Goal: Information Seeking & Learning: Learn about a topic

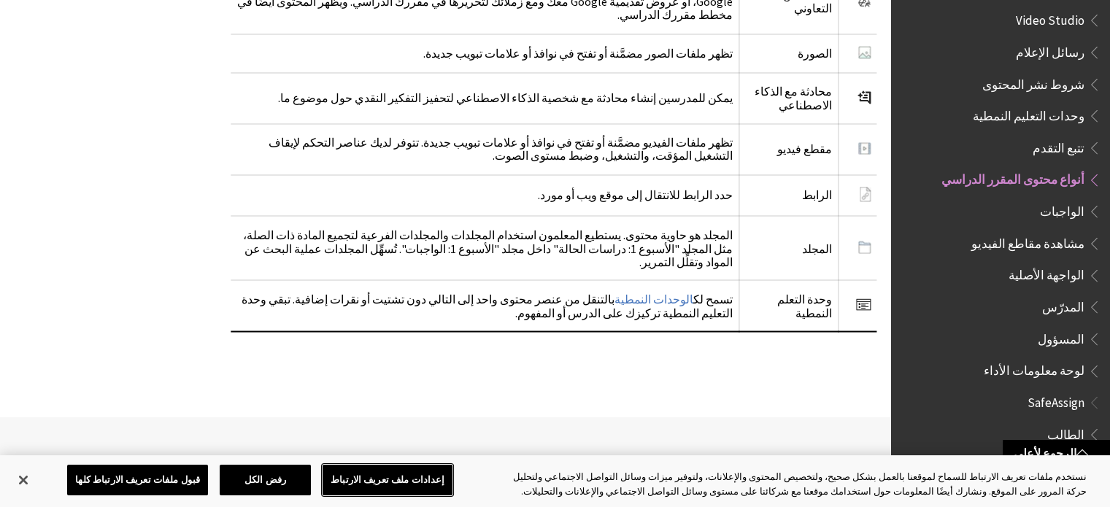
scroll to position [2929, 0]
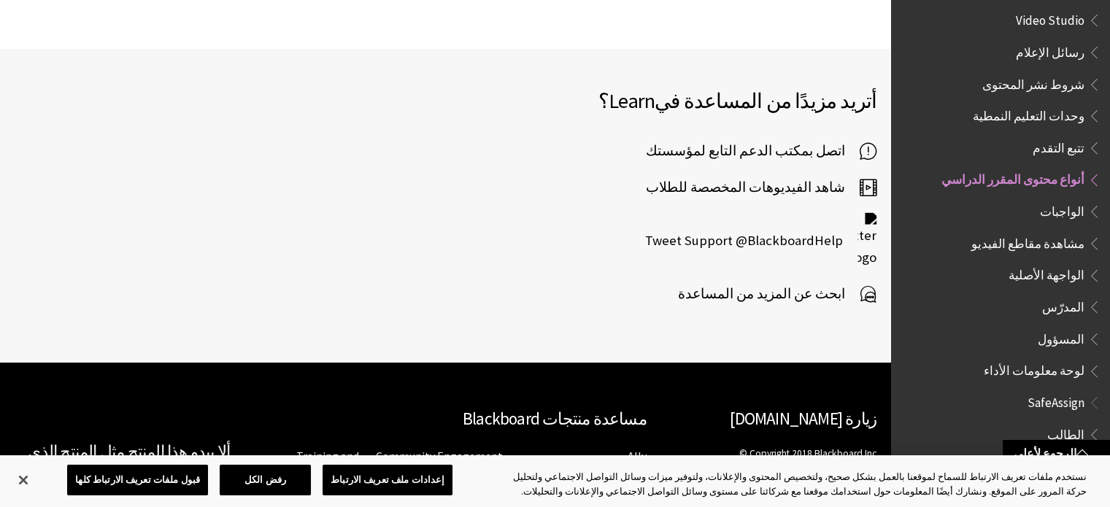
click at [832, 283] on span "ابحث عن المزيد من المساعدة" at bounding box center [769, 294] width 182 height 22
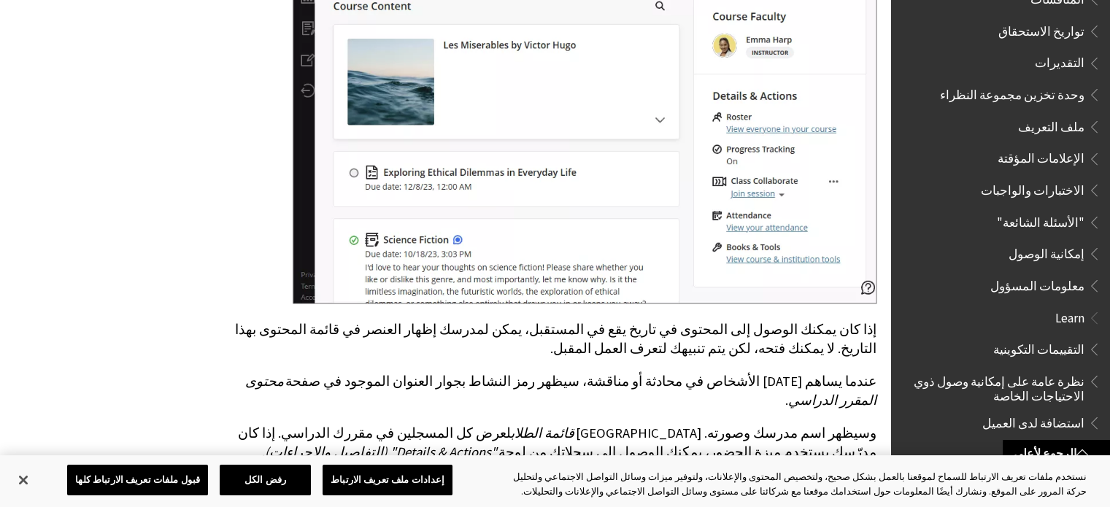
scroll to position [637, 0]
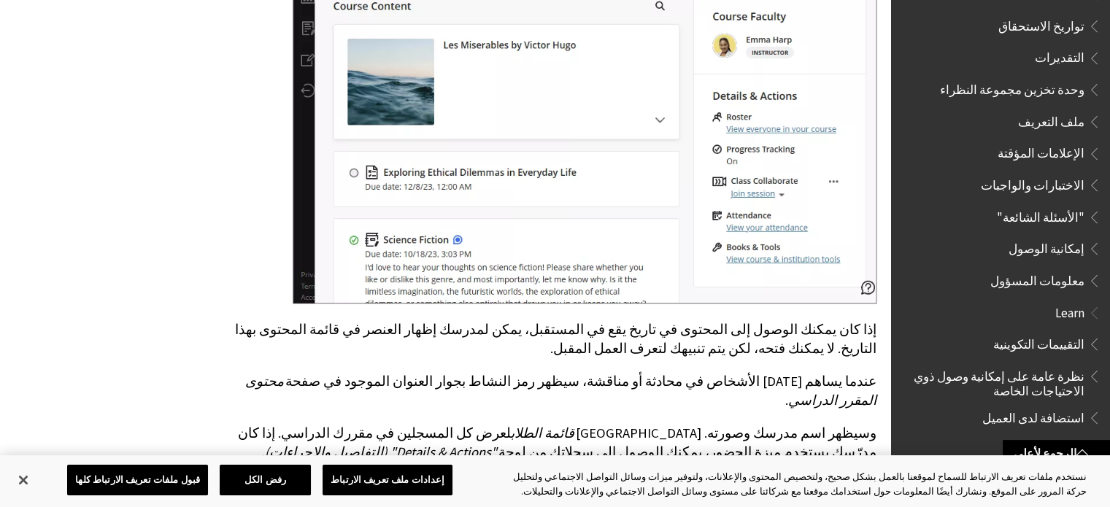
click at [1023, 239] on span "إمكانية الوصول" at bounding box center [1047, 247] width 76 height 20
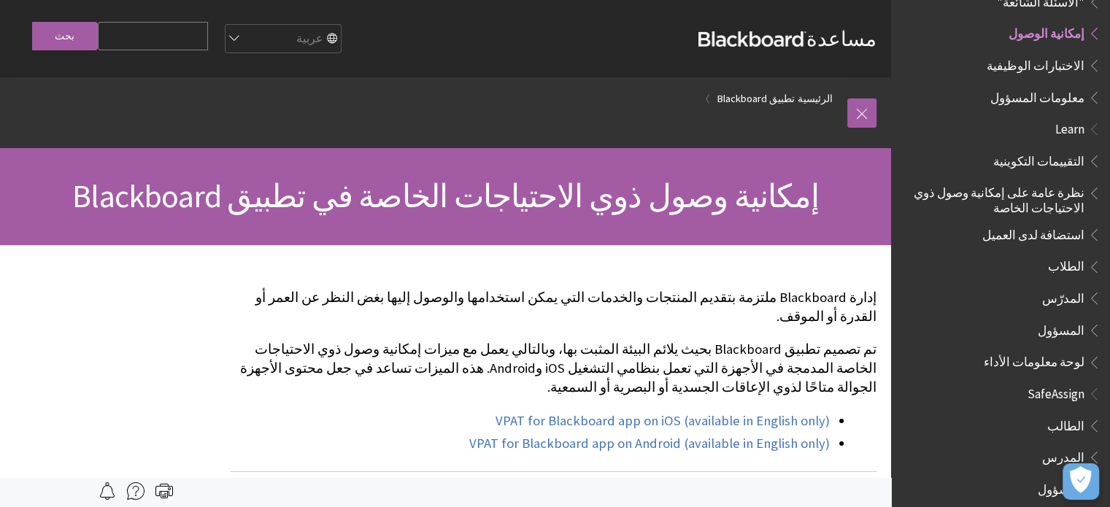
scroll to position [853, 0]
click at [1026, 358] on span "لوحة معلومات الأداء" at bounding box center [1034, 360] width 101 height 20
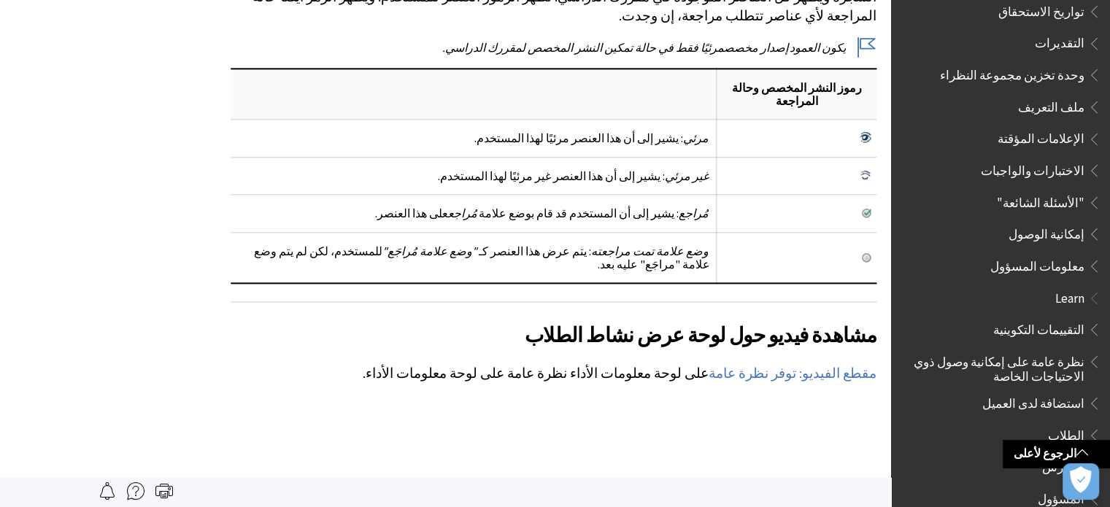
scroll to position [649, 0]
click at [1068, 225] on span "إمكانية الوصول" at bounding box center [1047, 235] width 76 height 20
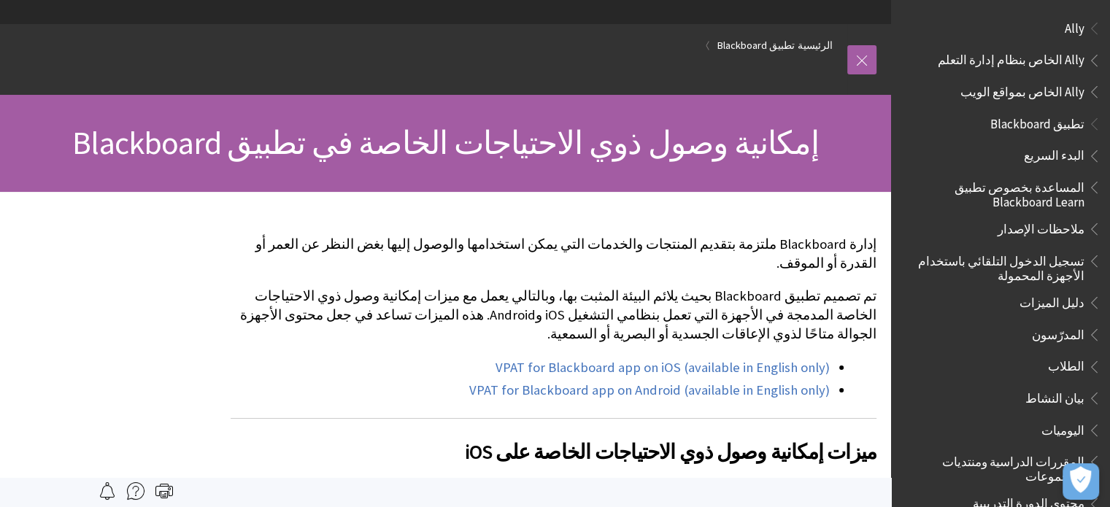
click at [1048, 154] on span "البدء السريع" at bounding box center [1054, 154] width 61 height 20
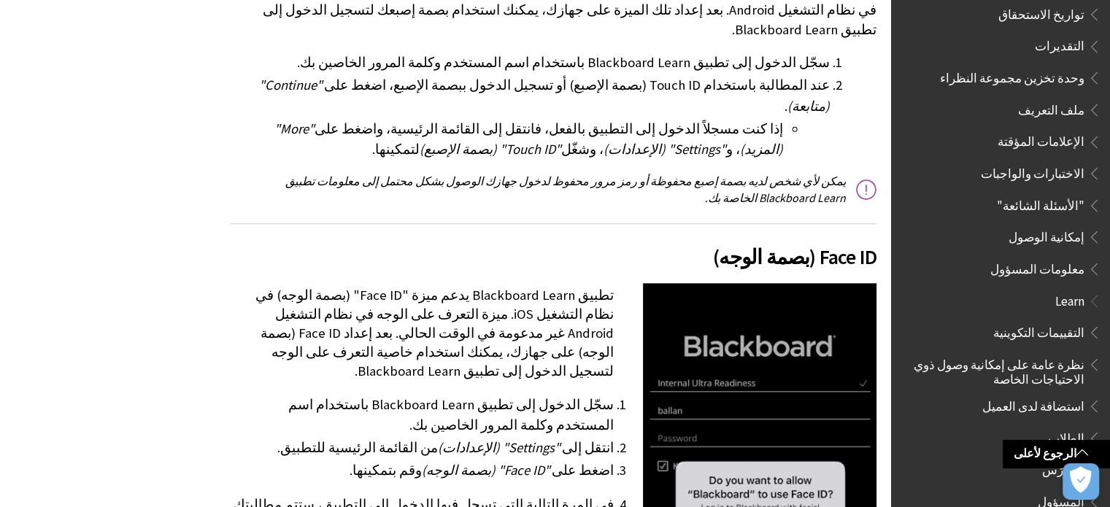
scroll to position [821, 0]
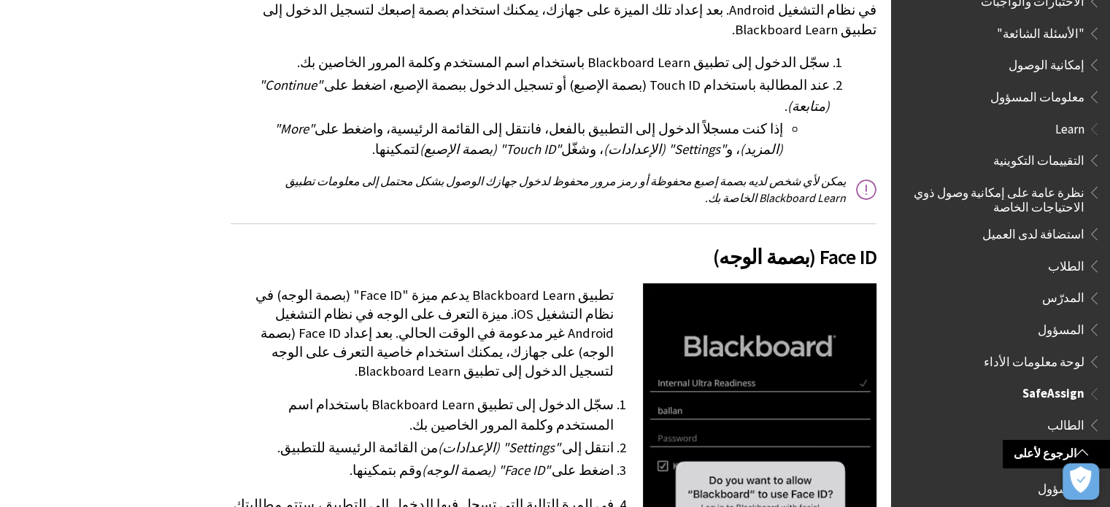
click at [1047, 382] on span "SafeAssign" at bounding box center [1054, 392] width 62 height 20
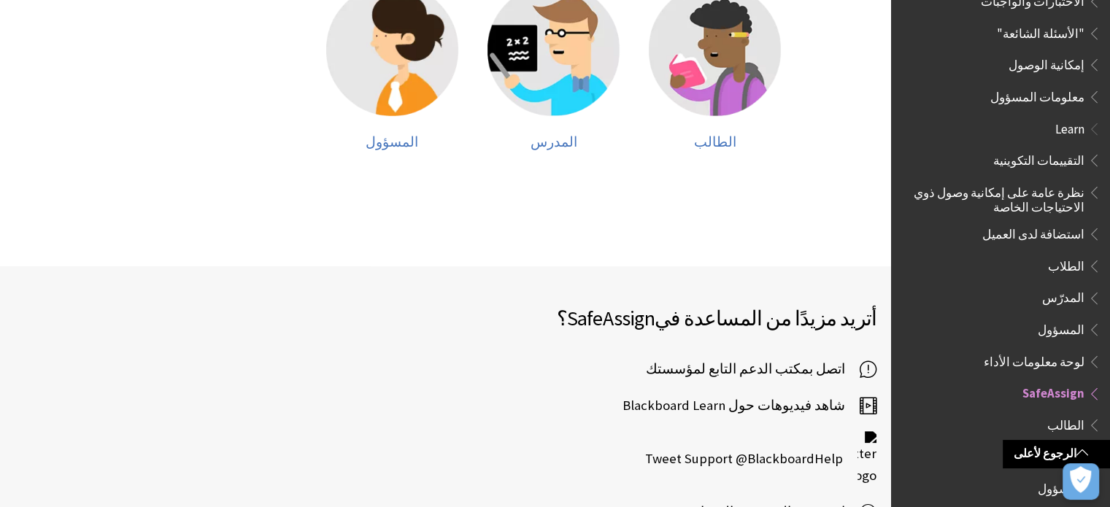
scroll to position [317, 0]
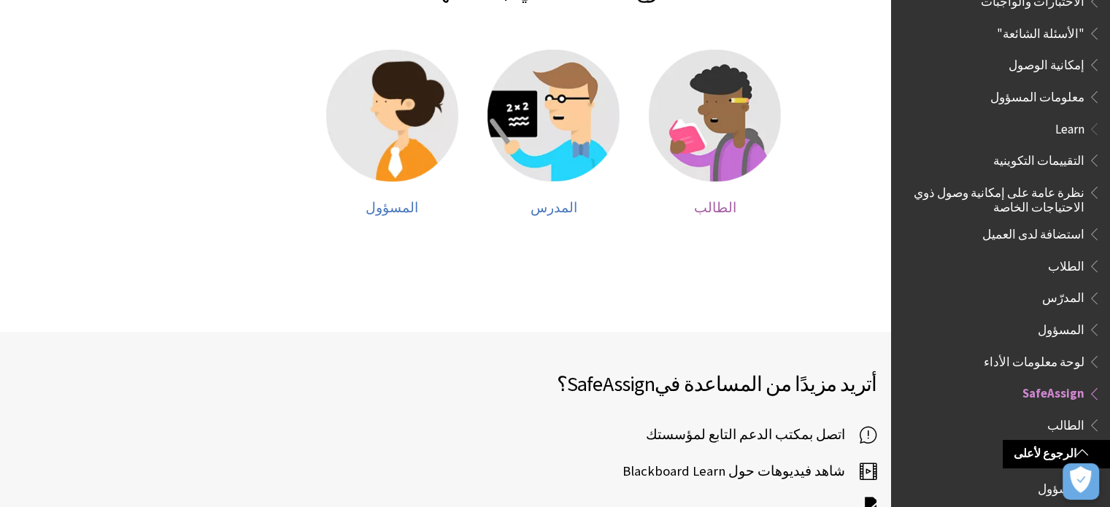
click at [710, 209] on span "الطالب" at bounding box center [715, 207] width 42 height 17
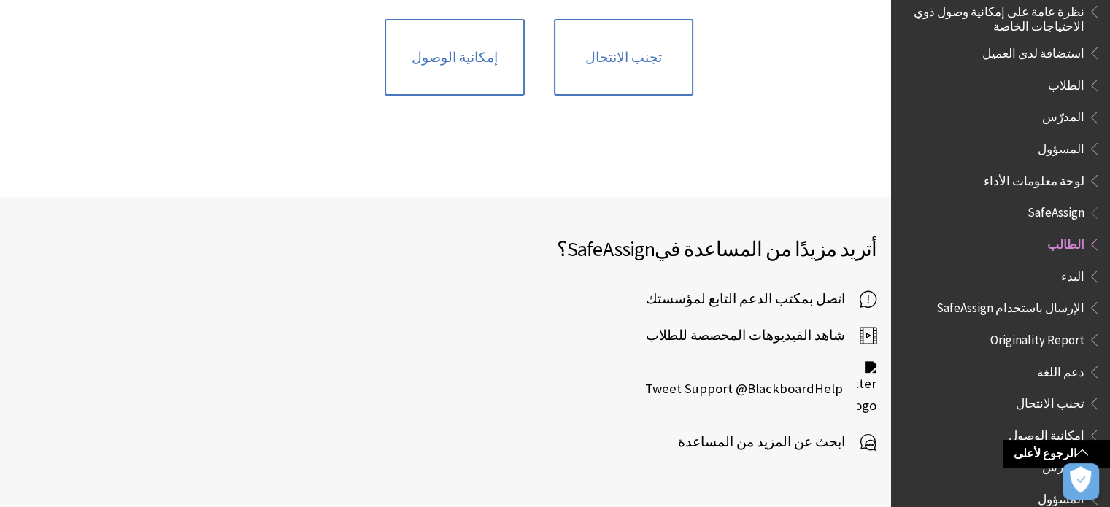
scroll to position [1013, 0]
